Goal: Information Seeking & Learning: Learn about a topic

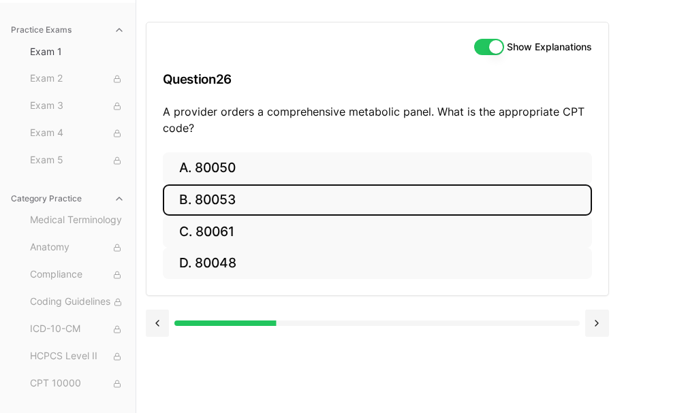
click at [223, 210] on button "B. 80053" at bounding box center [377, 201] width 429 height 32
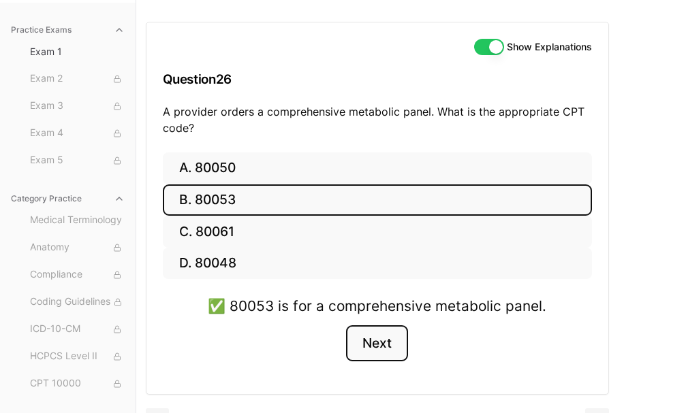
click at [385, 342] on button "Next" at bounding box center [377, 343] width 62 height 37
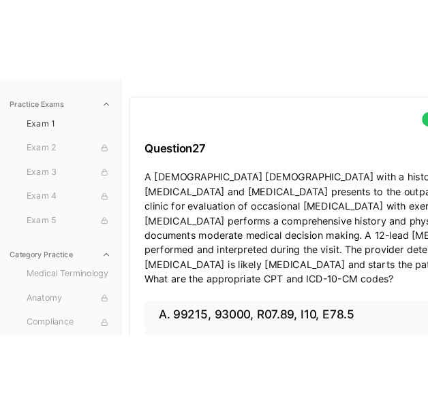
scroll to position [82, 0]
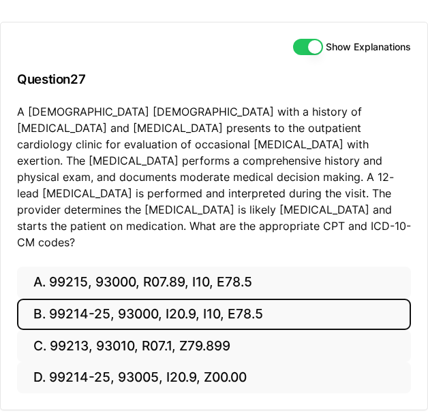
click at [143, 299] on button "B. 99214-25, 93000, I20.9, I10, E78.5" at bounding box center [214, 315] width 394 height 32
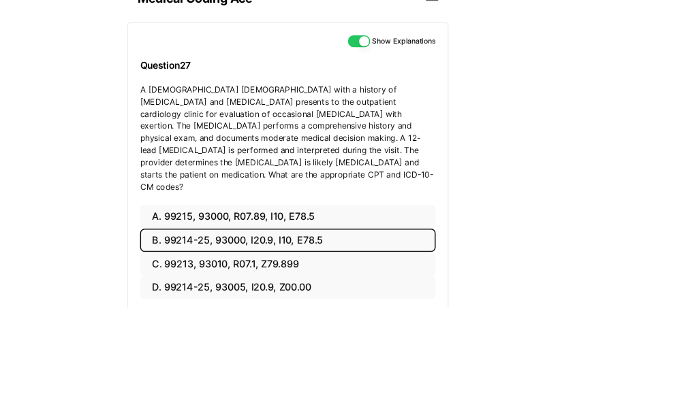
scroll to position [59, 0]
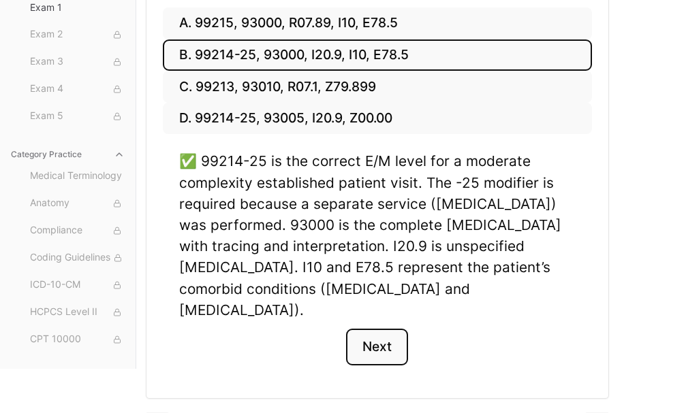
click at [381, 329] on button "Next" at bounding box center [377, 347] width 62 height 37
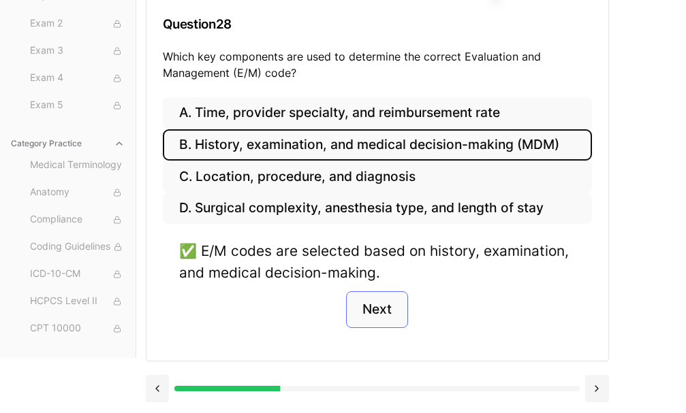
scroll to position [125, 0]
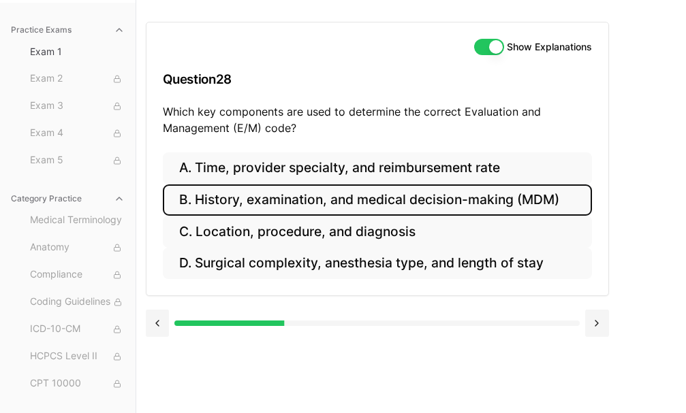
click at [345, 212] on button "B. History, examination, and medical decision-making (MDM)" at bounding box center [377, 201] width 429 height 32
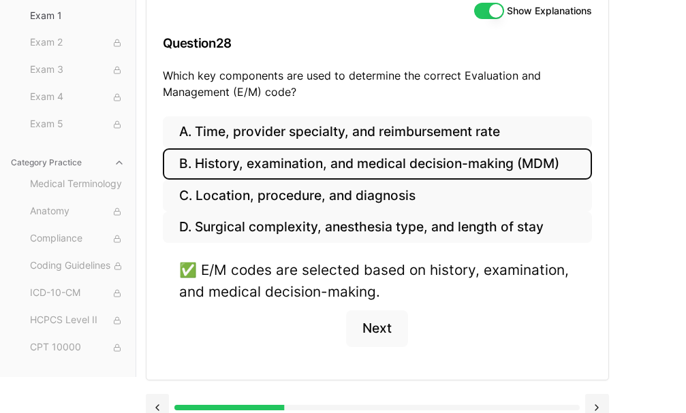
scroll to position [180, 0]
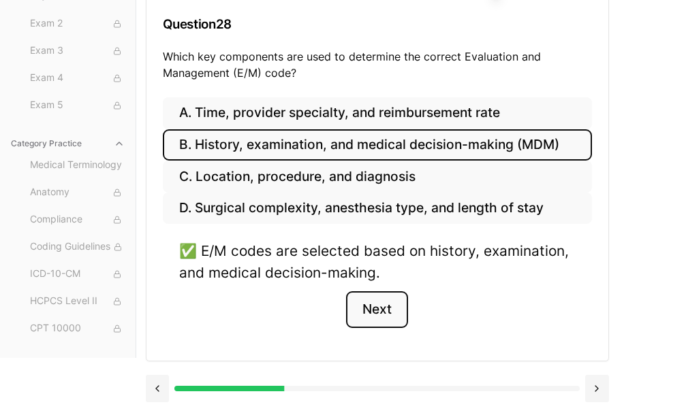
click at [378, 308] on button "Next" at bounding box center [377, 309] width 62 height 37
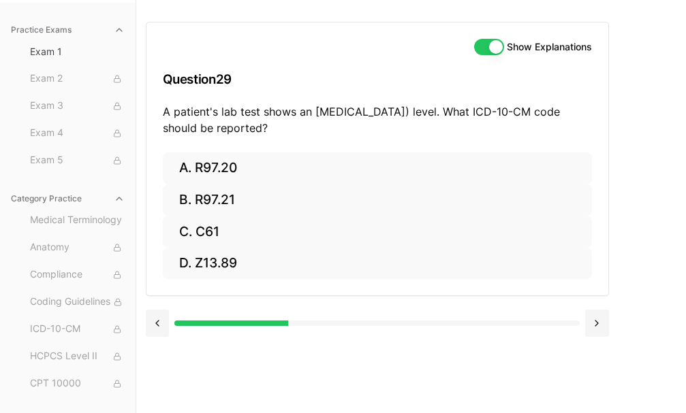
scroll to position [125, 0]
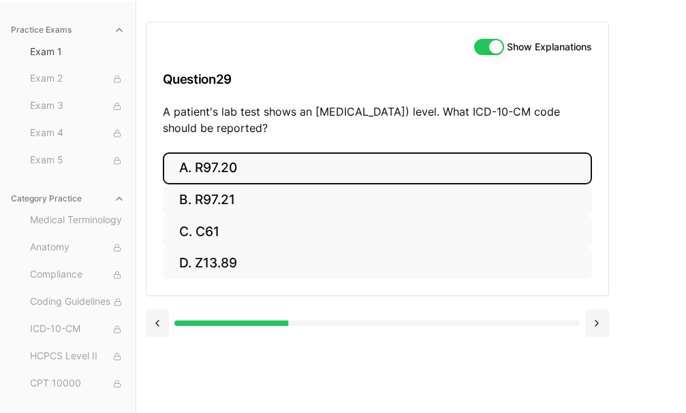
click at [258, 179] on button "A. R97.20" at bounding box center [377, 169] width 429 height 32
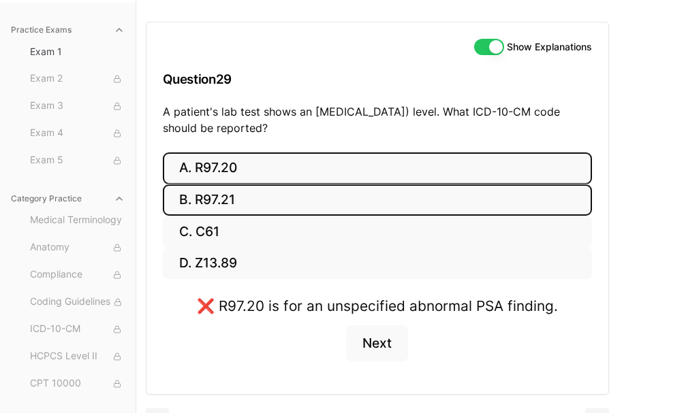
click at [306, 189] on button "B. R97.21" at bounding box center [377, 201] width 429 height 32
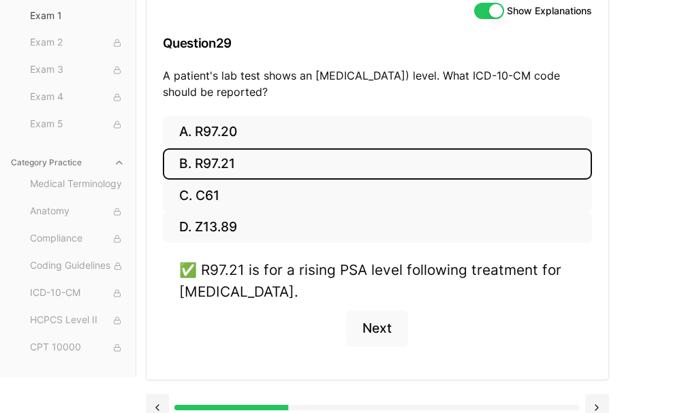
scroll to position [180, 0]
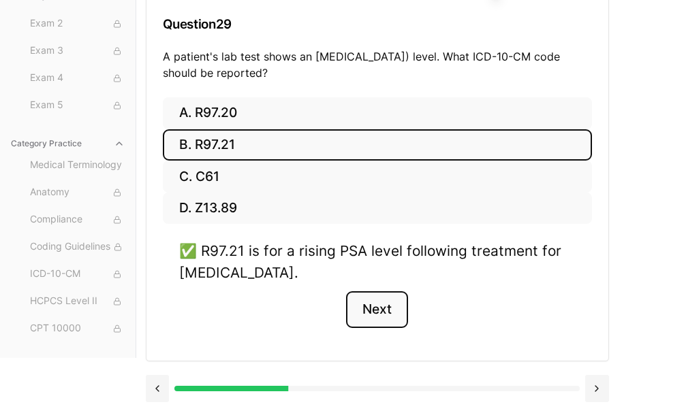
click at [378, 305] on button "Next" at bounding box center [377, 309] width 62 height 37
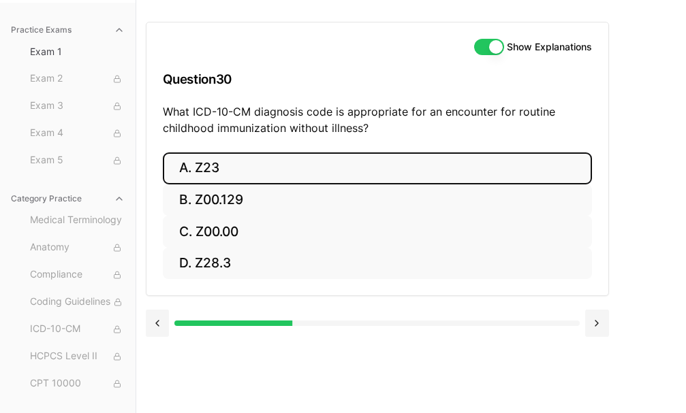
click at [224, 167] on button "A. Z23" at bounding box center [377, 169] width 429 height 32
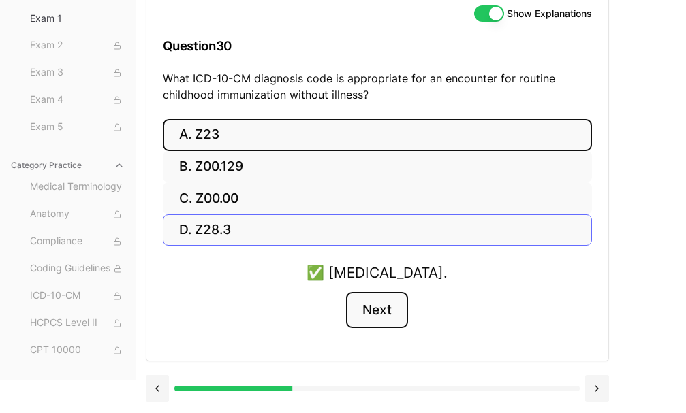
click at [376, 306] on button "Next" at bounding box center [377, 310] width 62 height 37
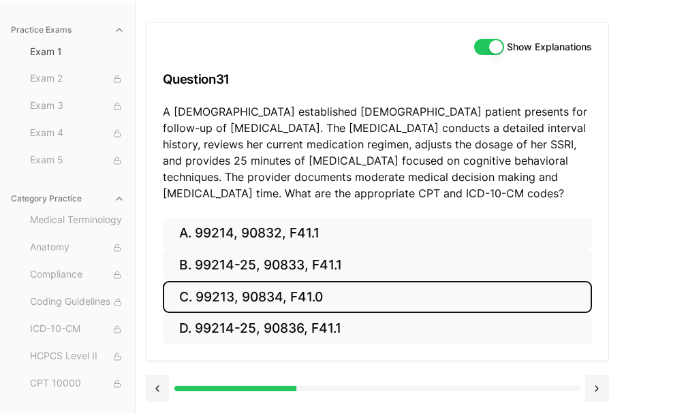
click at [292, 308] on button "C. 99213, 90834, F41.0" at bounding box center [377, 297] width 429 height 32
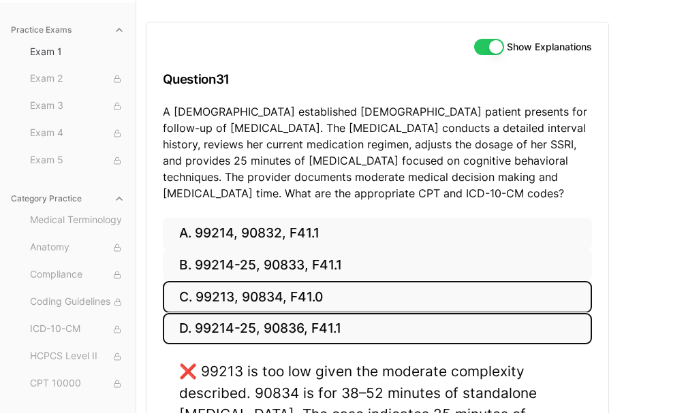
click at [292, 325] on button "D. 99214-25, 90836, F41.1" at bounding box center [377, 329] width 429 height 32
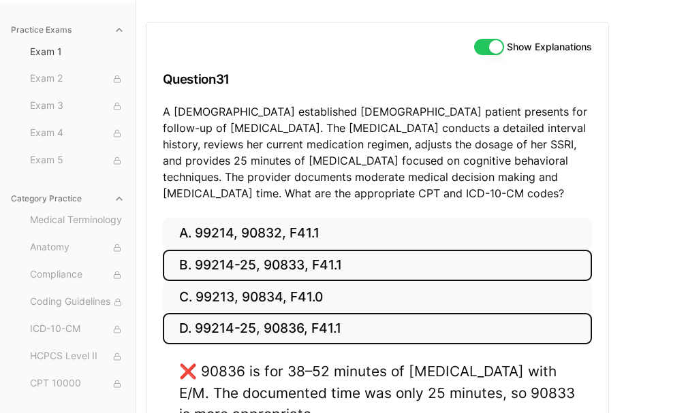
click at [289, 256] on button "B. 99214-25, 90833, F41.1" at bounding box center [377, 266] width 429 height 32
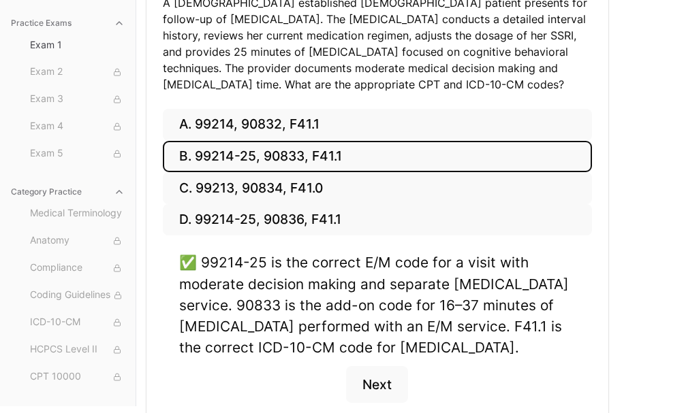
scroll to position [261, 0]
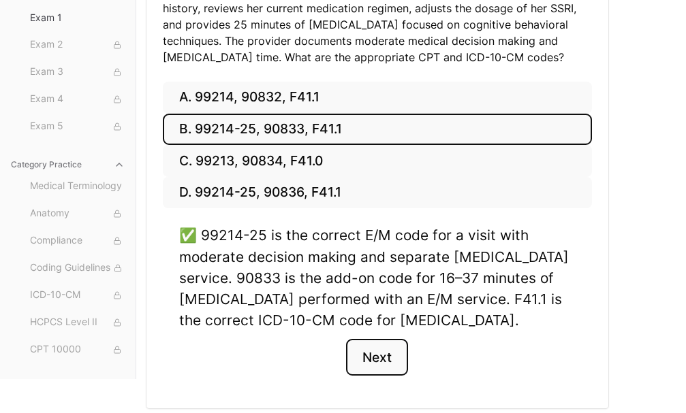
click at [392, 357] on button "Next" at bounding box center [377, 357] width 62 height 37
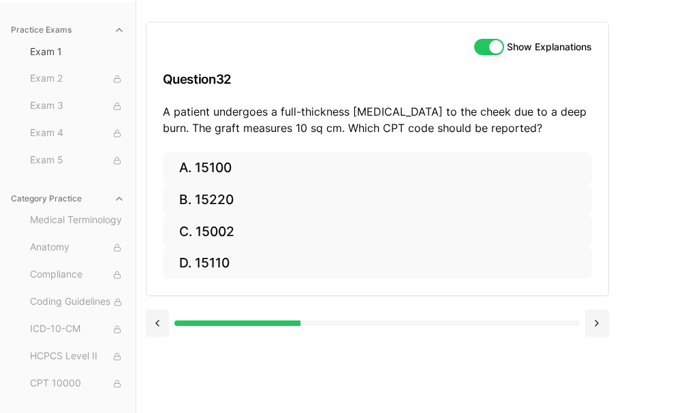
scroll to position [125, 0]
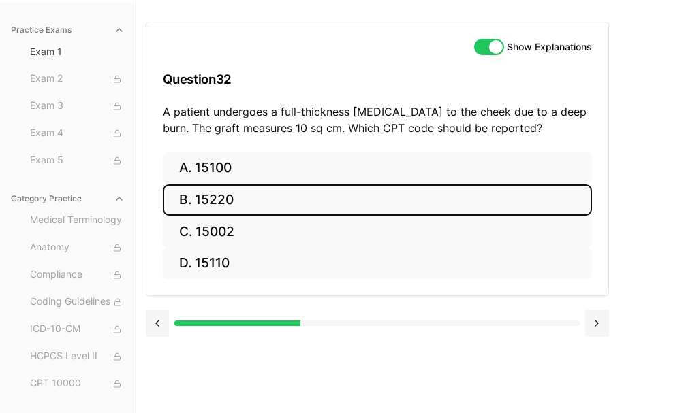
click at [247, 190] on button "B. 15220" at bounding box center [377, 201] width 429 height 32
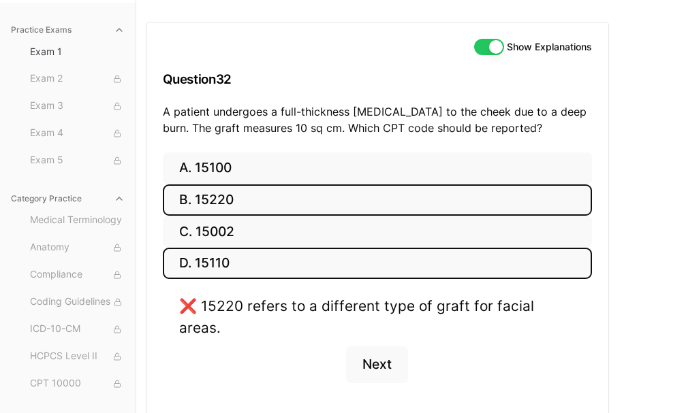
click at [246, 257] on button "D. 15110" at bounding box center [377, 264] width 429 height 32
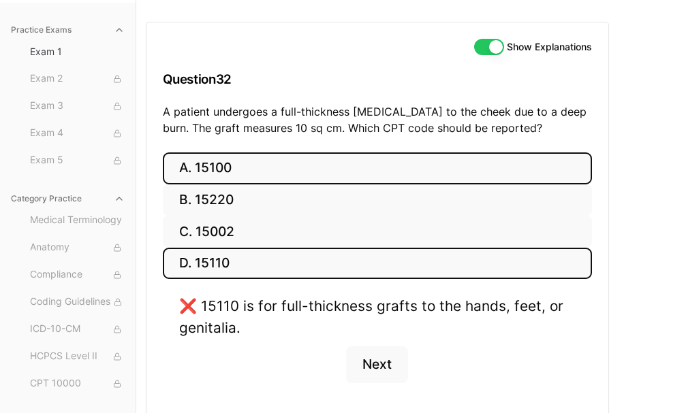
click at [234, 163] on button "A. 15100" at bounding box center [377, 169] width 429 height 32
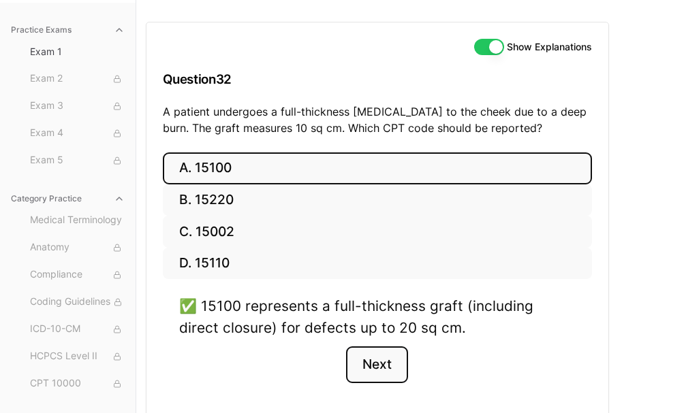
click at [396, 359] on button "Next" at bounding box center [377, 365] width 62 height 37
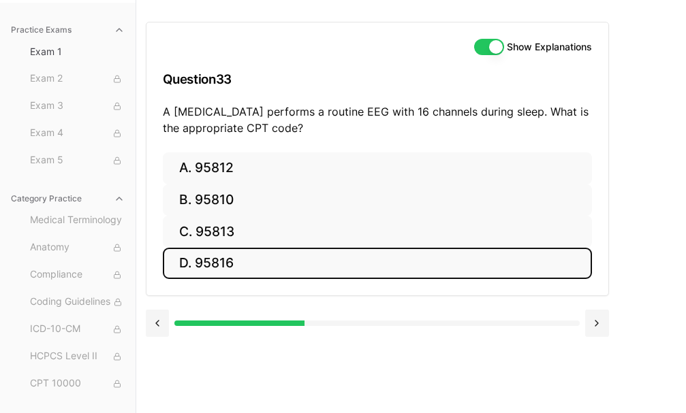
click at [238, 257] on button "D. 95816" at bounding box center [377, 264] width 429 height 32
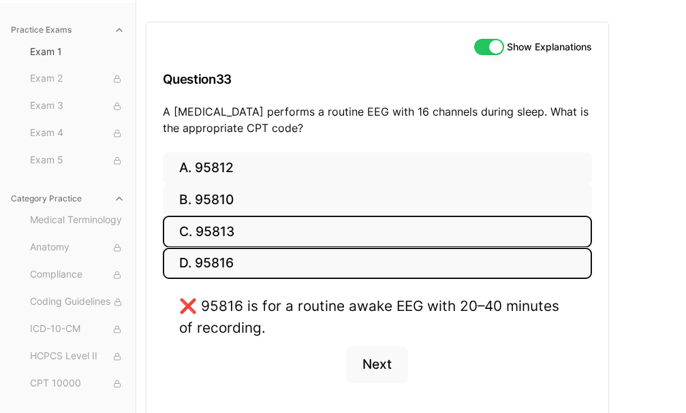
click at [244, 217] on button "C. 95813" at bounding box center [377, 232] width 429 height 32
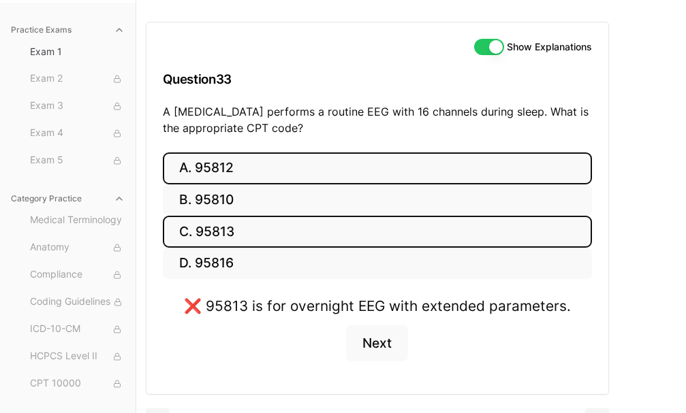
click at [243, 172] on button "A. 95812" at bounding box center [377, 169] width 429 height 32
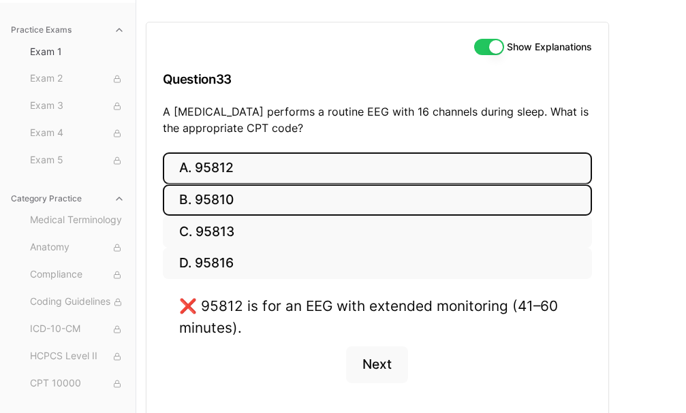
click at [239, 190] on button "B. 95810" at bounding box center [377, 201] width 429 height 32
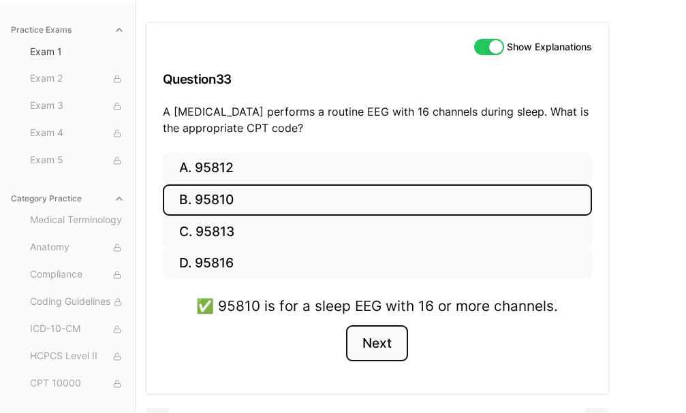
click at [376, 343] on button "Next" at bounding box center [377, 343] width 62 height 37
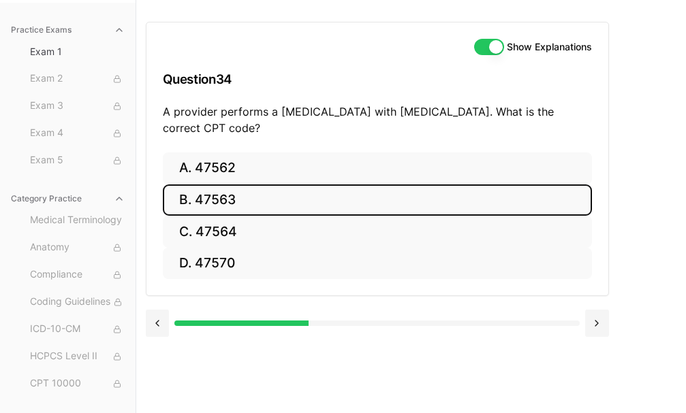
click at [277, 206] on button "B. 47563" at bounding box center [377, 201] width 429 height 32
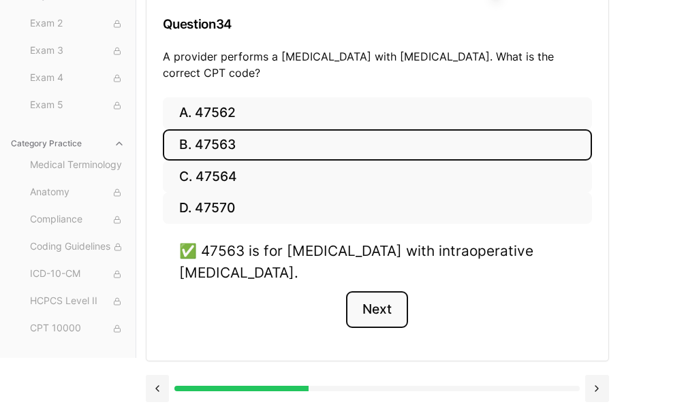
click at [383, 298] on button "Next" at bounding box center [377, 309] width 62 height 37
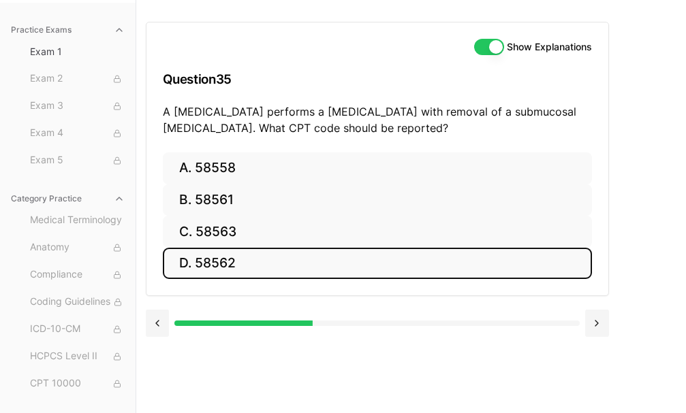
click at [215, 257] on button "D. 58562" at bounding box center [377, 264] width 429 height 32
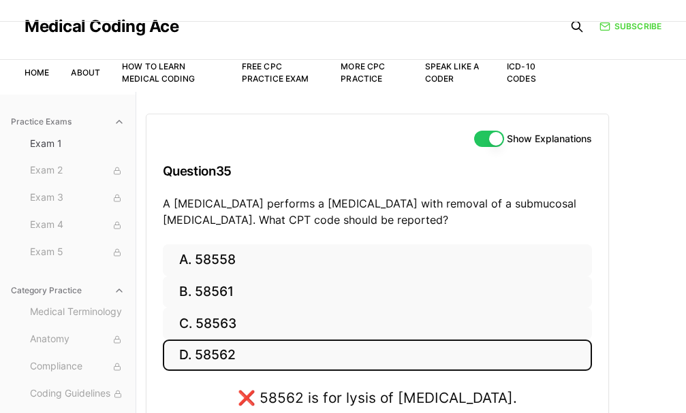
scroll to position [0, 0]
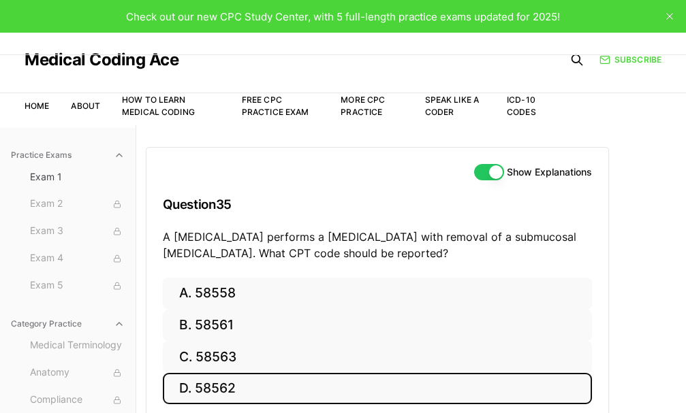
click at [667, 17] on icon "close" at bounding box center [669, 16] width 7 height 7
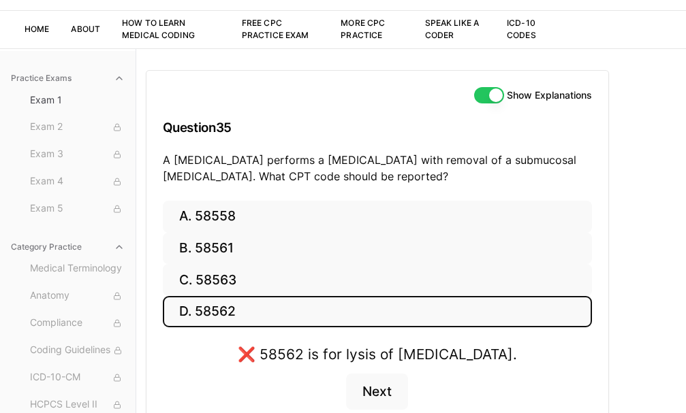
scroll to position [68, 0]
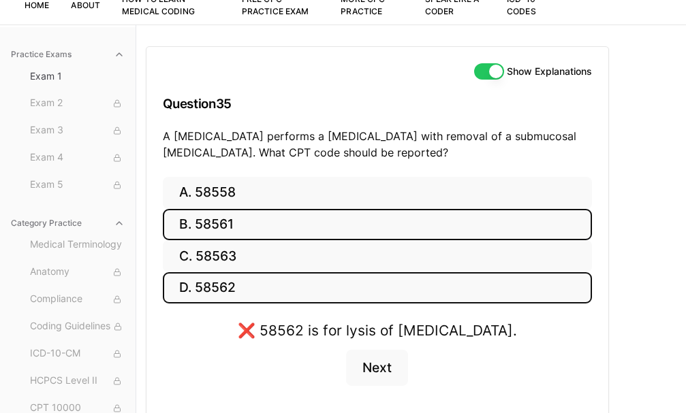
click at [236, 229] on button "B. 58561" at bounding box center [377, 225] width 429 height 32
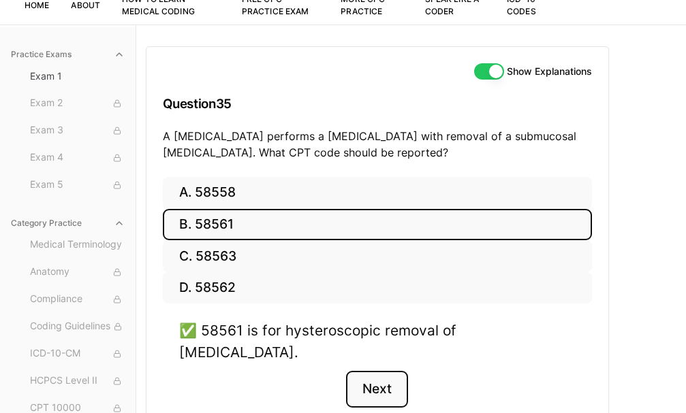
click at [366, 372] on button "Next" at bounding box center [377, 389] width 62 height 37
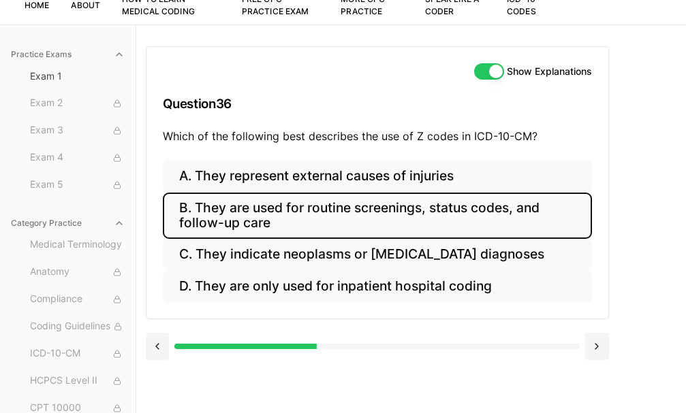
click at [319, 212] on button "B. They are used for routine screenings, status codes, and follow-up care" at bounding box center [377, 216] width 429 height 46
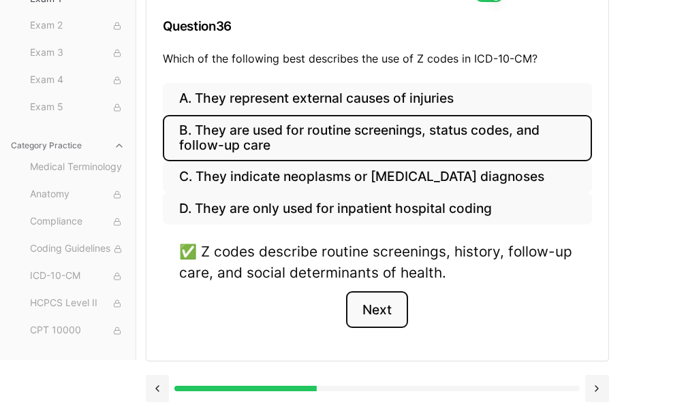
click at [366, 315] on button "Next" at bounding box center [377, 309] width 62 height 37
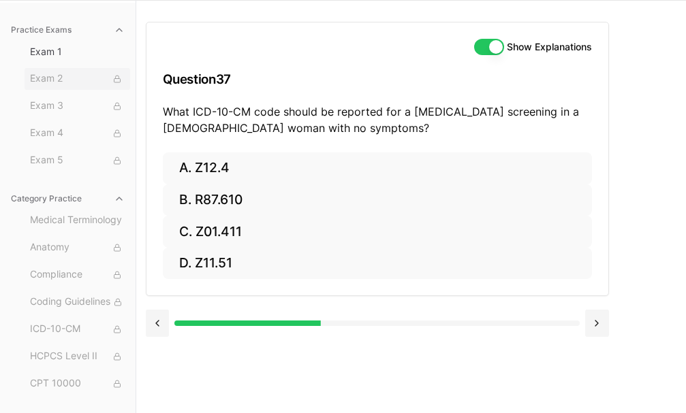
click at [86, 82] on span "Exam 2" at bounding box center [77, 78] width 95 height 15
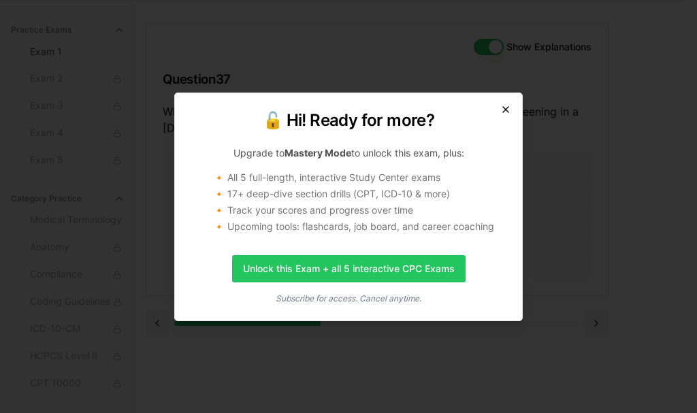
click at [505, 108] on icon "button" at bounding box center [505, 109] width 5 height 5
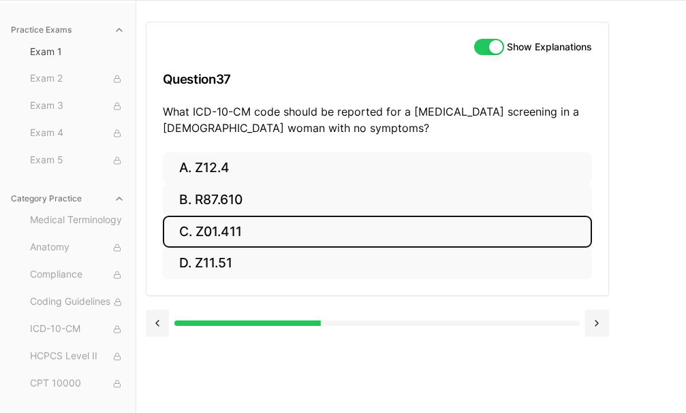
click at [238, 236] on button "C. Z01.411" at bounding box center [377, 232] width 429 height 32
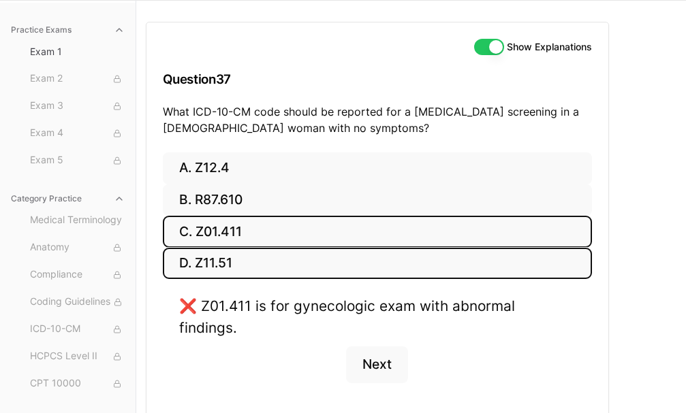
click at [233, 257] on button "D. Z11.51" at bounding box center [377, 264] width 429 height 32
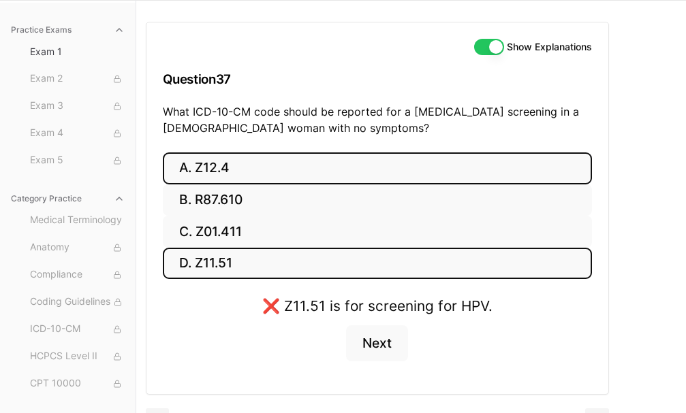
drag, startPoint x: 238, startPoint y: 178, endPoint x: 236, endPoint y: 153, distance: 24.7
click at [238, 167] on button "A. Z12.4" at bounding box center [377, 169] width 429 height 32
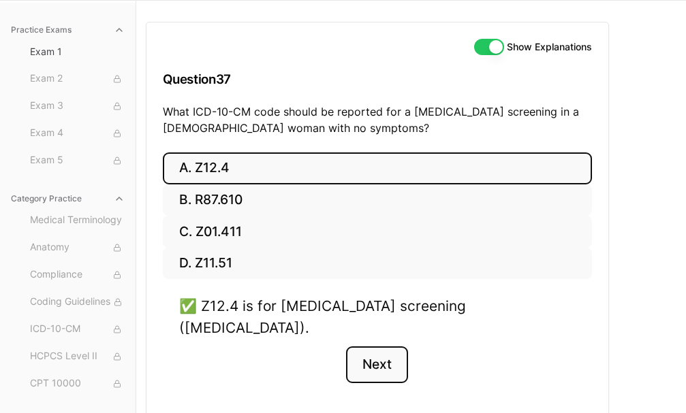
click at [402, 348] on button "Next" at bounding box center [377, 365] width 62 height 37
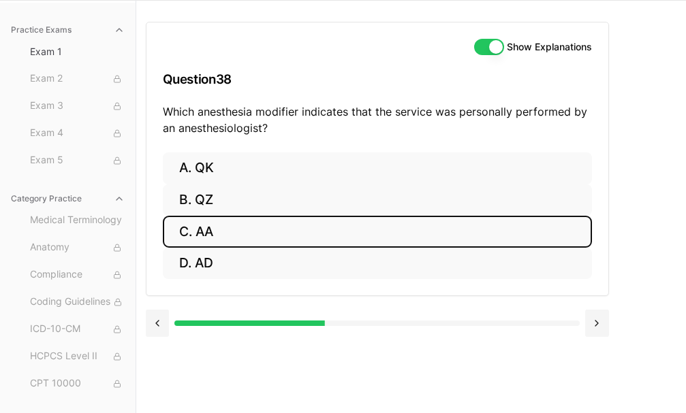
click at [219, 226] on button "C. AA" at bounding box center [377, 232] width 429 height 32
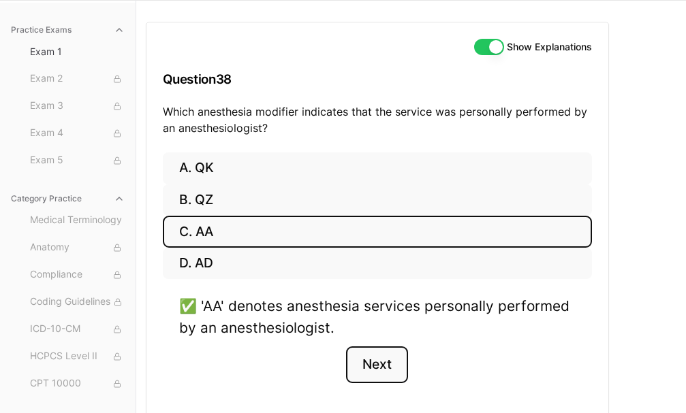
click at [396, 352] on button "Next" at bounding box center [377, 365] width 62 height 37
